Goal: Transaction & Acquisition: Purchase product/service

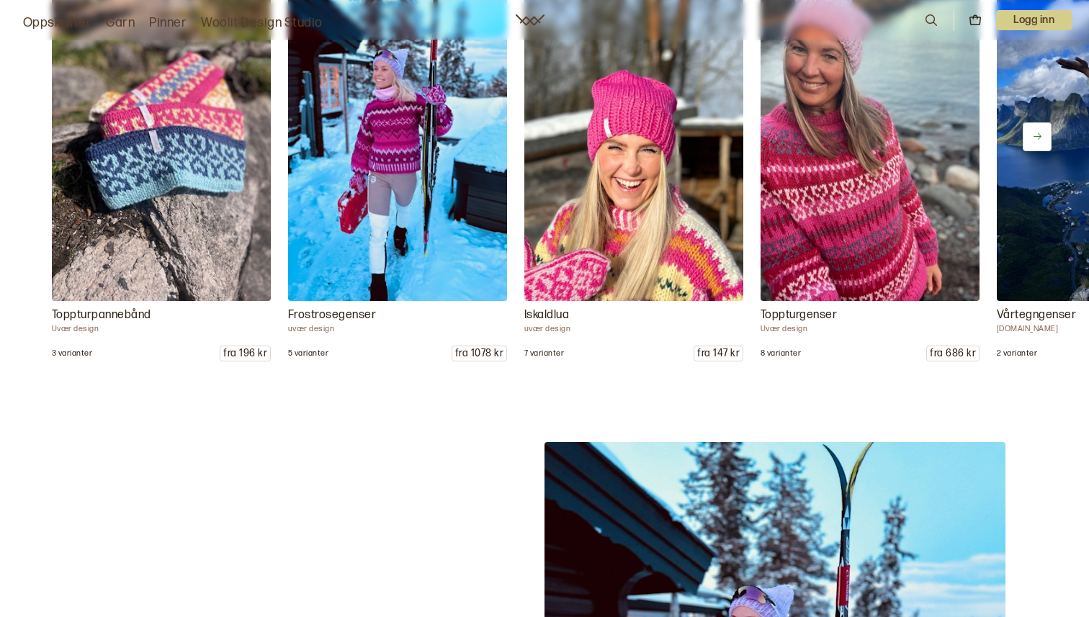
scroll to position [1857, 0]
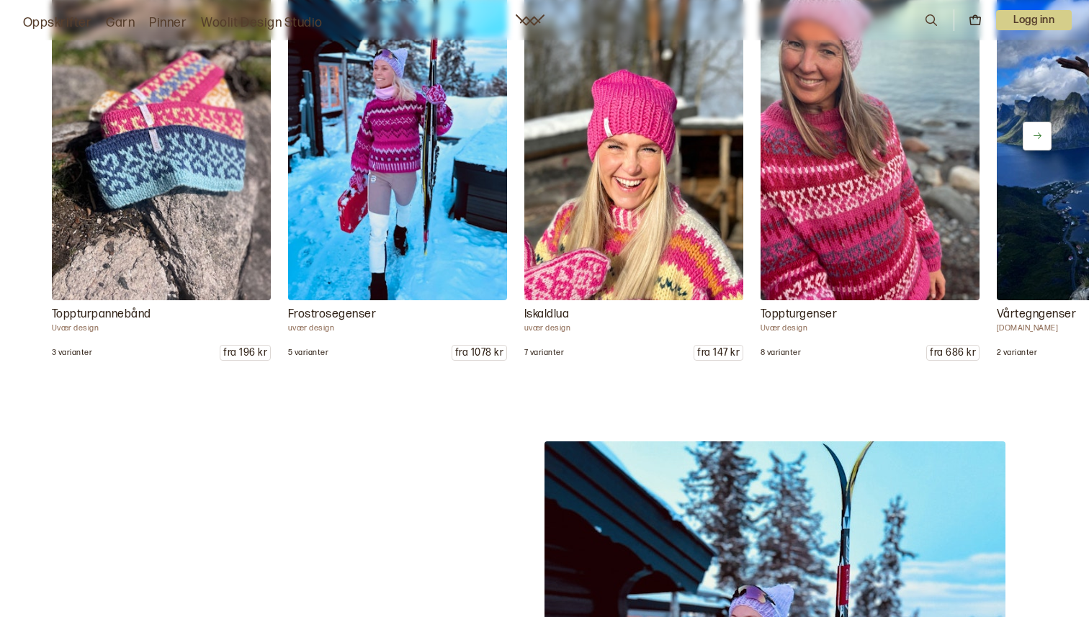
click at [819, 225] on img at bounding box center [870, 135] width 230 height 345
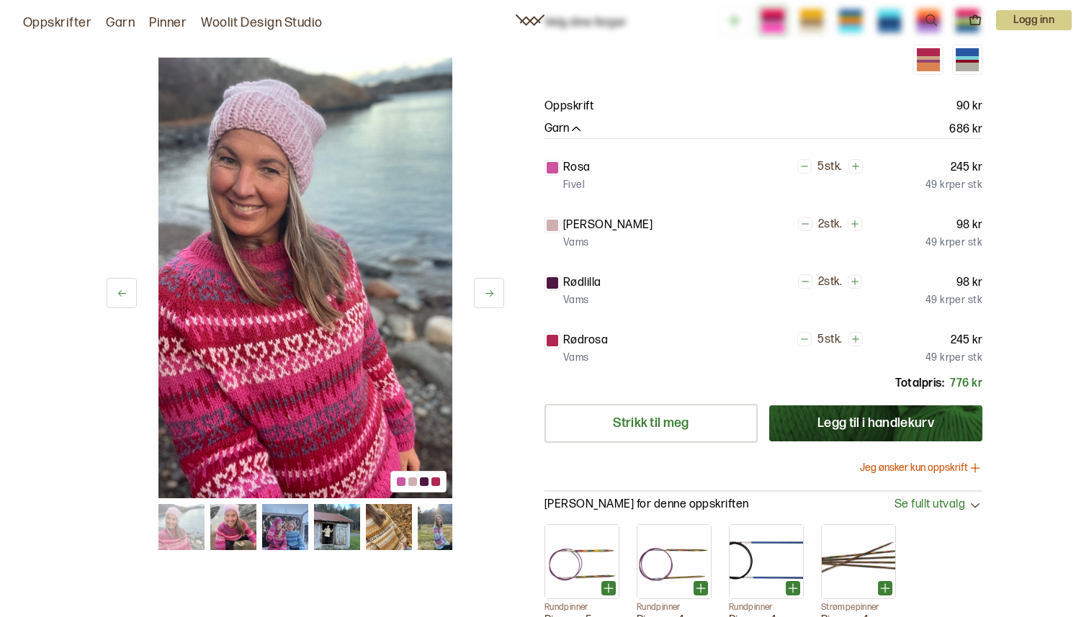
scroll to position [289, 0]
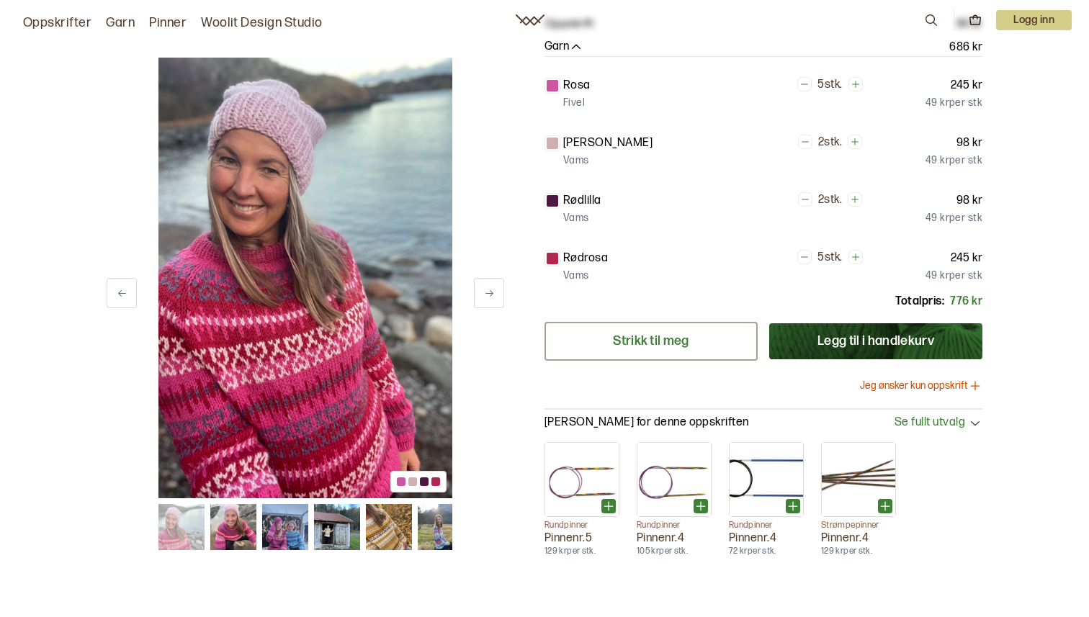
click at [691, 328] on link "Strikk til meg" at bounding box center [650, 341] width 213 height 39
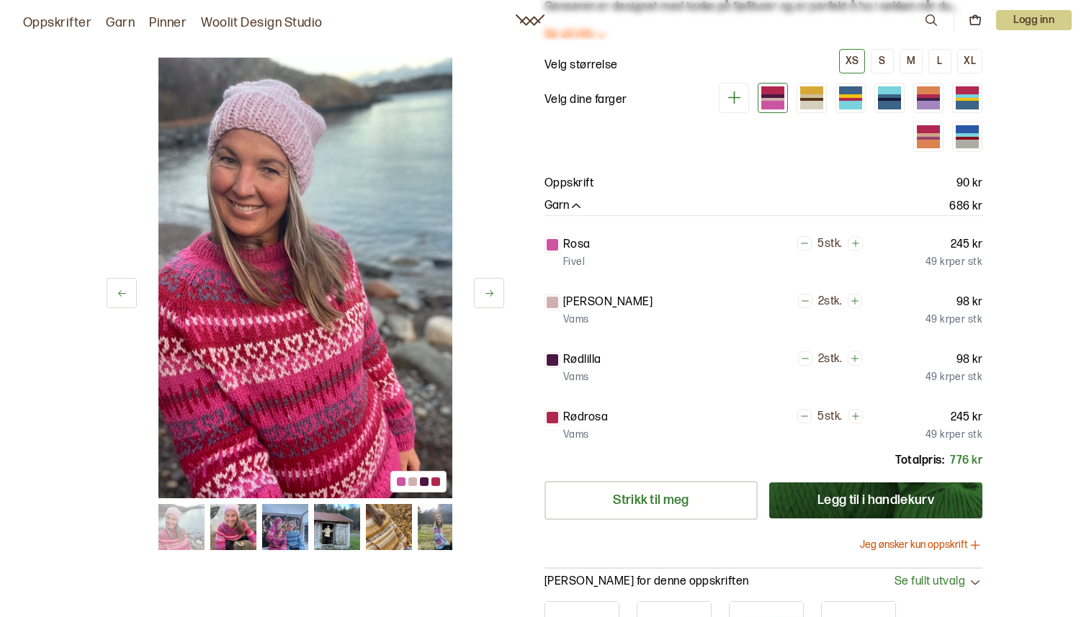
scroll to position [0, 0]
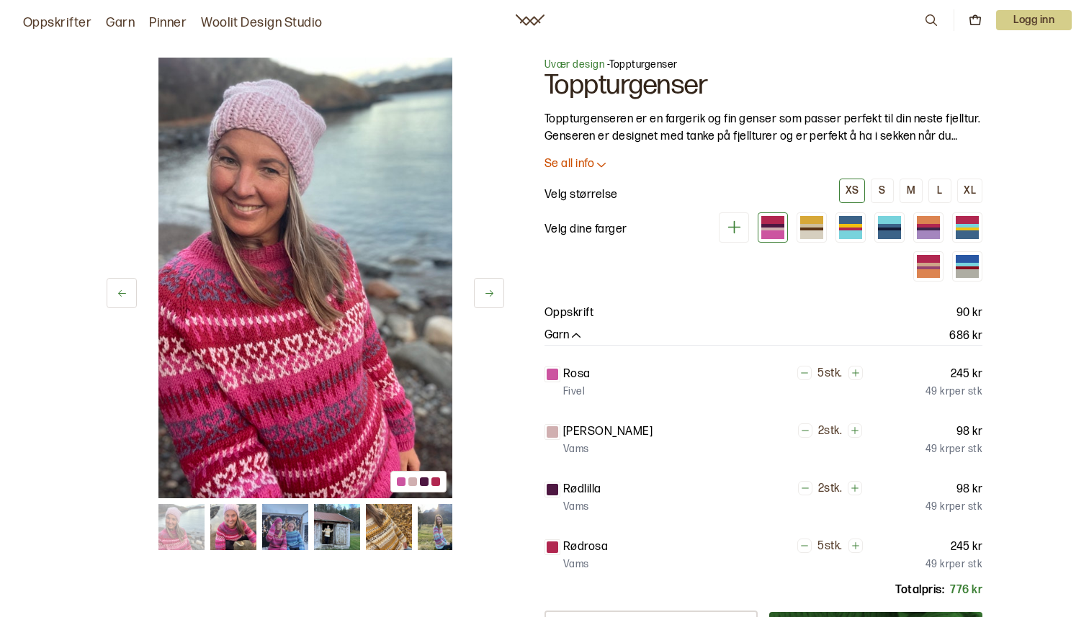
click at [606, 161] on icon at bounding box center [601, 164] width 14 height 14
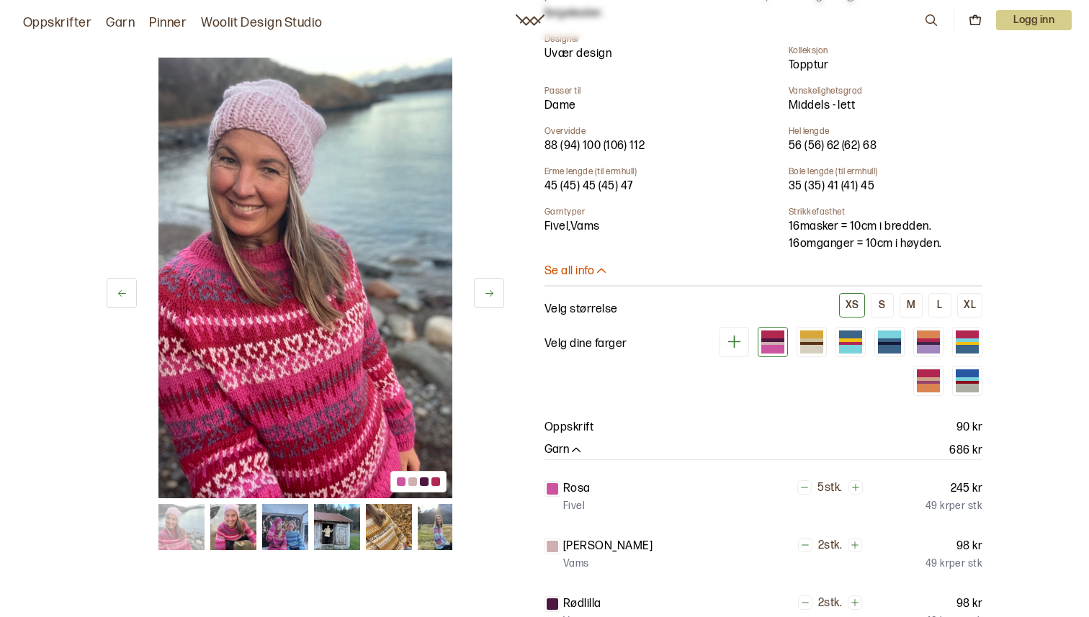
scroll to position [539, 0]
click at [894, 292] on div "XS S M L XL" at bounding box center [910, 304] width 143 height 24
click at [907, 292] on button "M" at bounding box center [910, 304] width 23 height 24
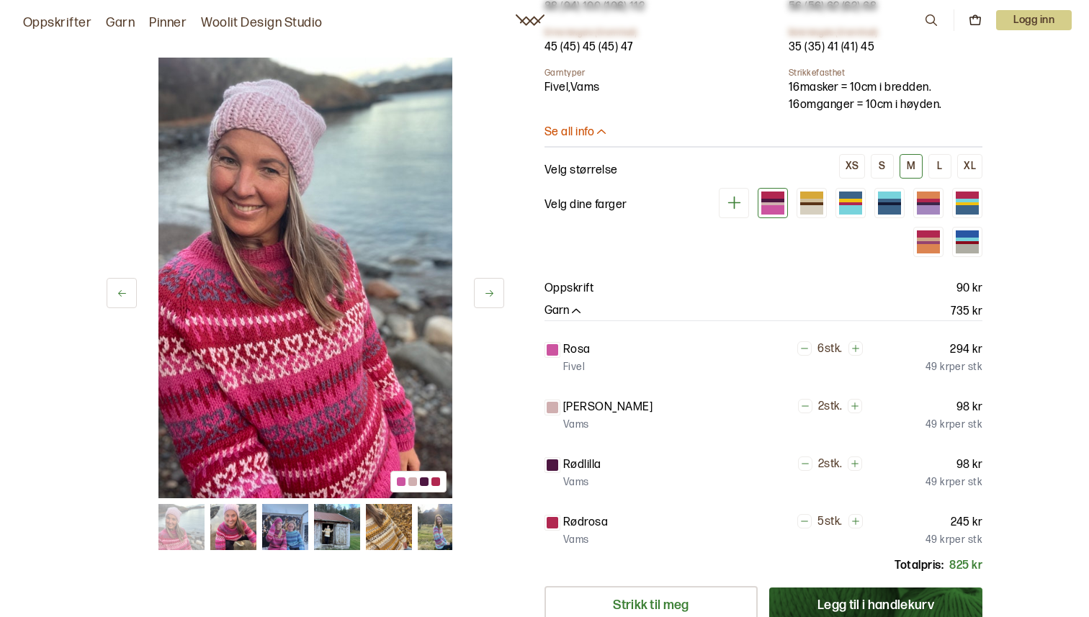
scroll to position [718, 0]
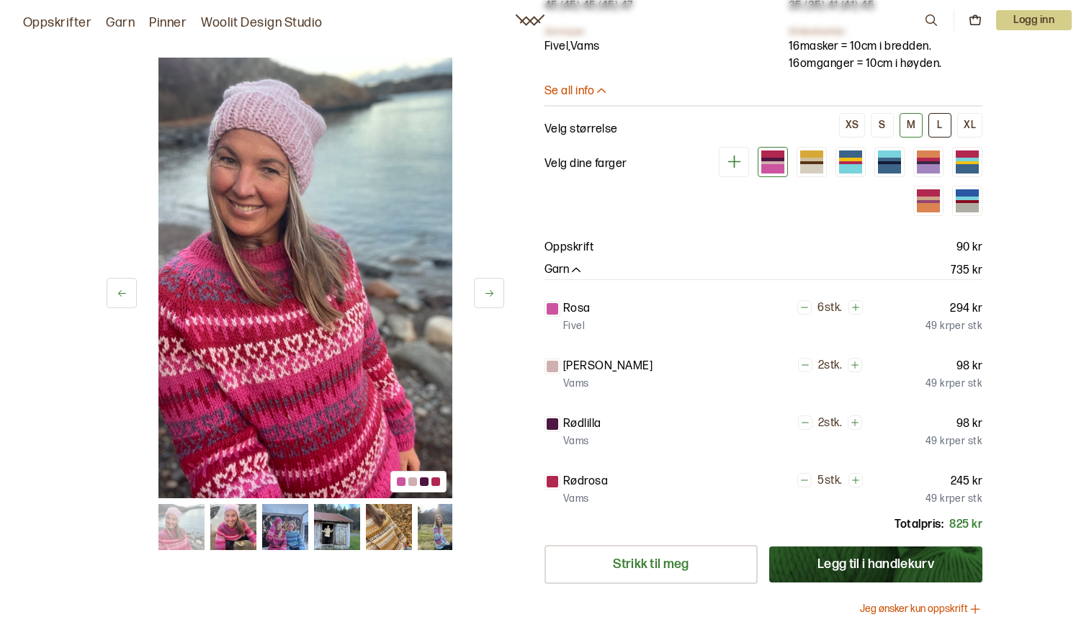
click at [935, 113] on button "L" at bounding box center [939, 125] width 23 height 24
click at [972, 119] on div "XL" at bounding box center [970, 125] width 12 height 13
click at [905, 120] on div "Velg størrelse XS S M L XL" at bounding box center [763, 125] width 438 height 26
click at [881, 119] on div "S" at bounding box center [882, 125] width 6 height 13
